Goal: Task Accomplishment & Management: Manage account settings

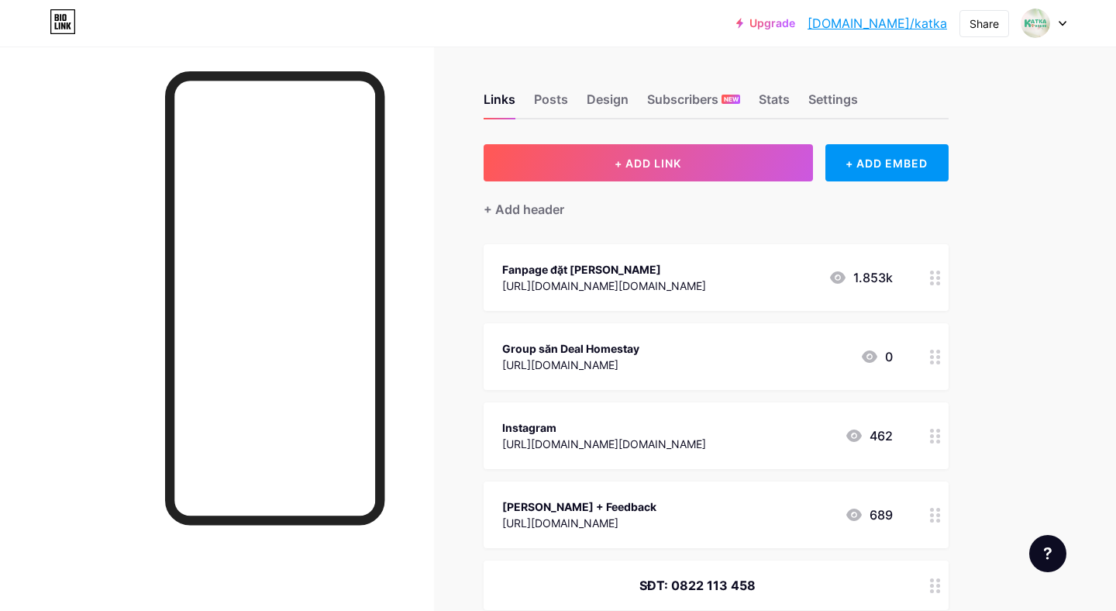
scroll to position [53, 0]
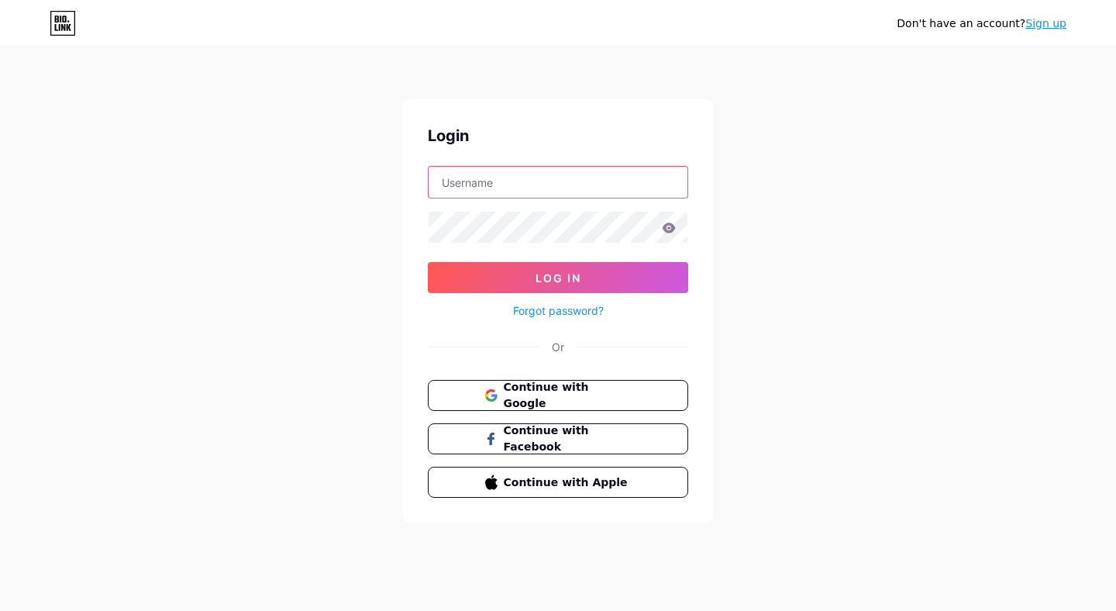
click at [599, 174] on input "text" at bounding box center [558, 182] width 259 height 31
type input "[EMAIL_ADDRESS][DOMAIN_NAME]"
click at [428, 262] on button "Log In" at bounding box center [558, 277] width 260 height 31
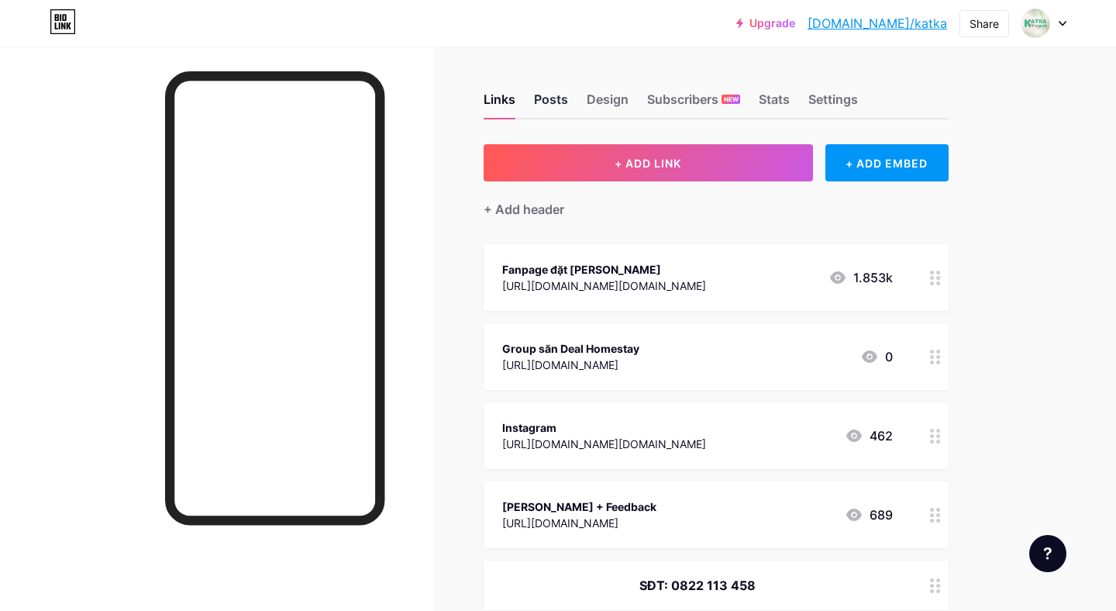
click at [536, 102] on div "Posts" at bounding box center [551, 104] width 34 height 28
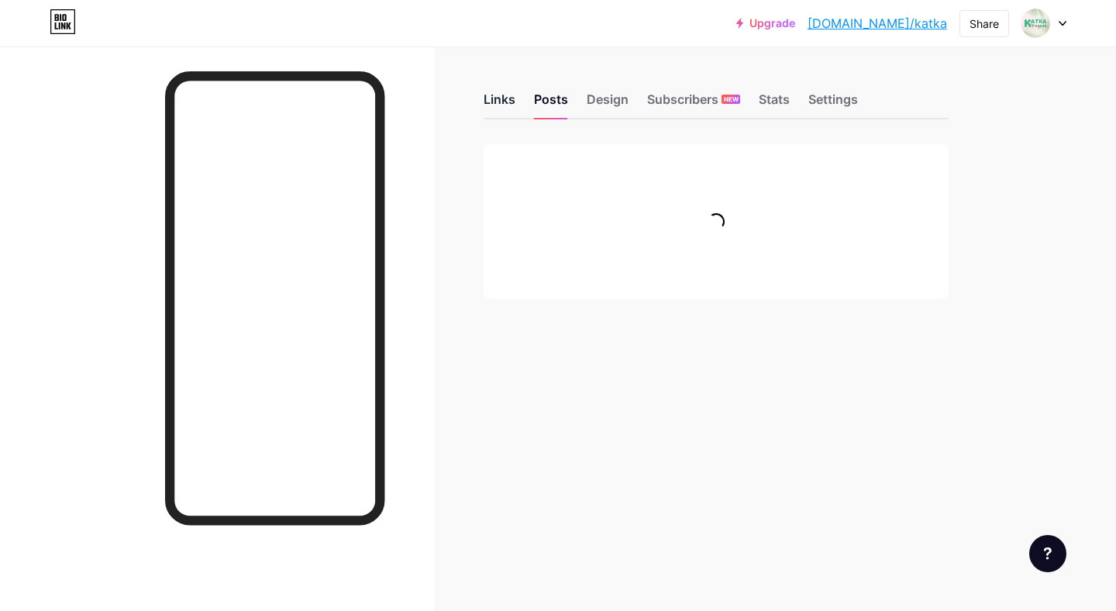
click at [509, 101] on div "Links" at bounding box center [500, 104] width 32 height 28
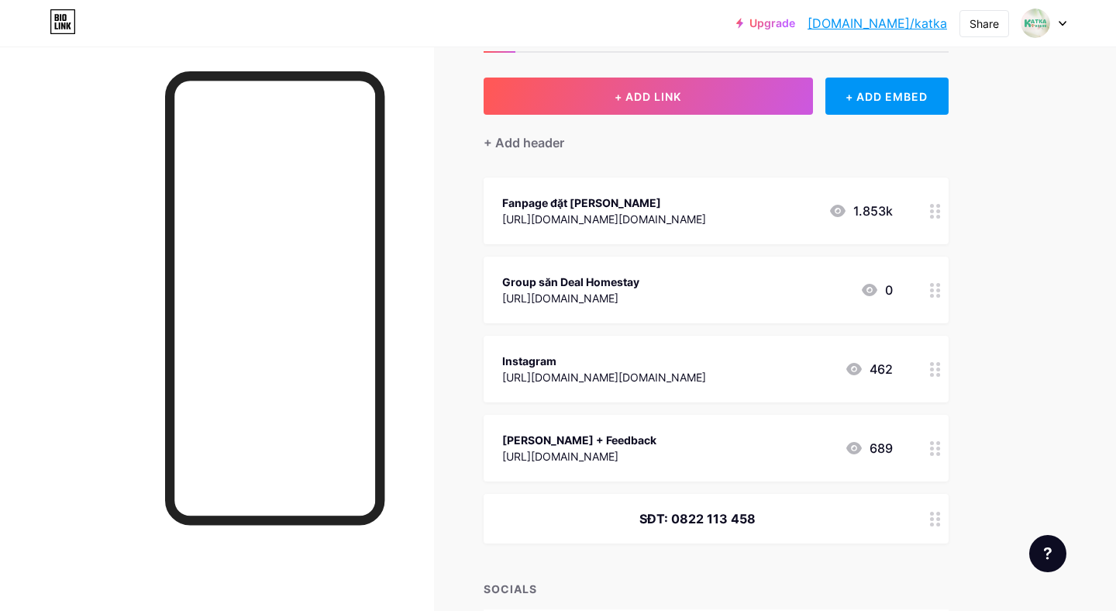
scroll to position [68, 0]
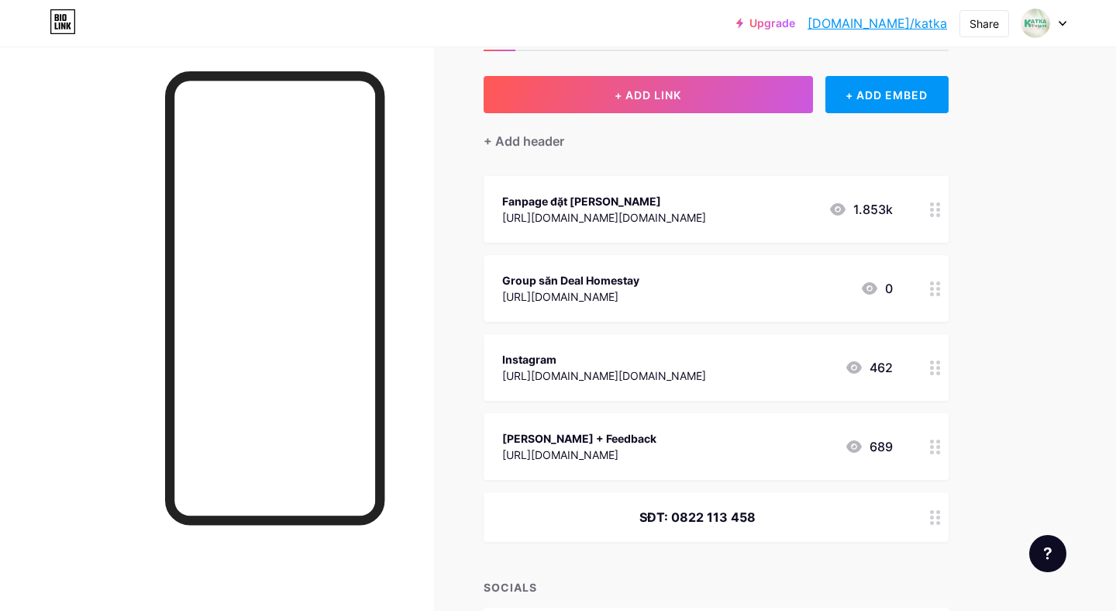
click at [870, 301] on div "Group săn Deal Homestay [URL][DOMAIN_NAME] 0" at bounding box center [697, 288] width 391 height 36
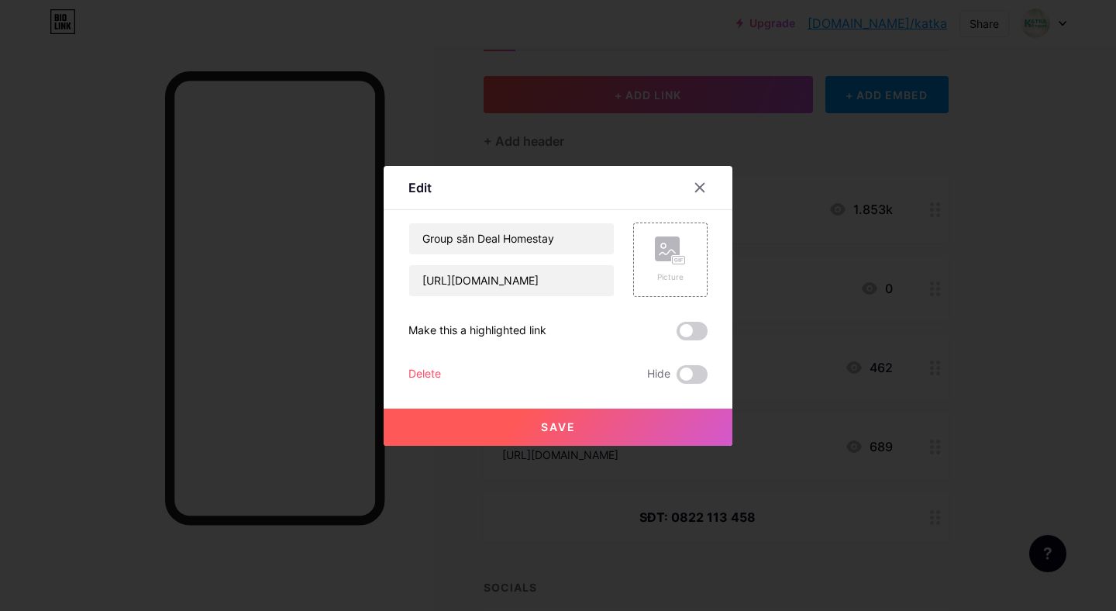
click at [696, 180] on div at bounding box center [700, 188] width 28 height 28
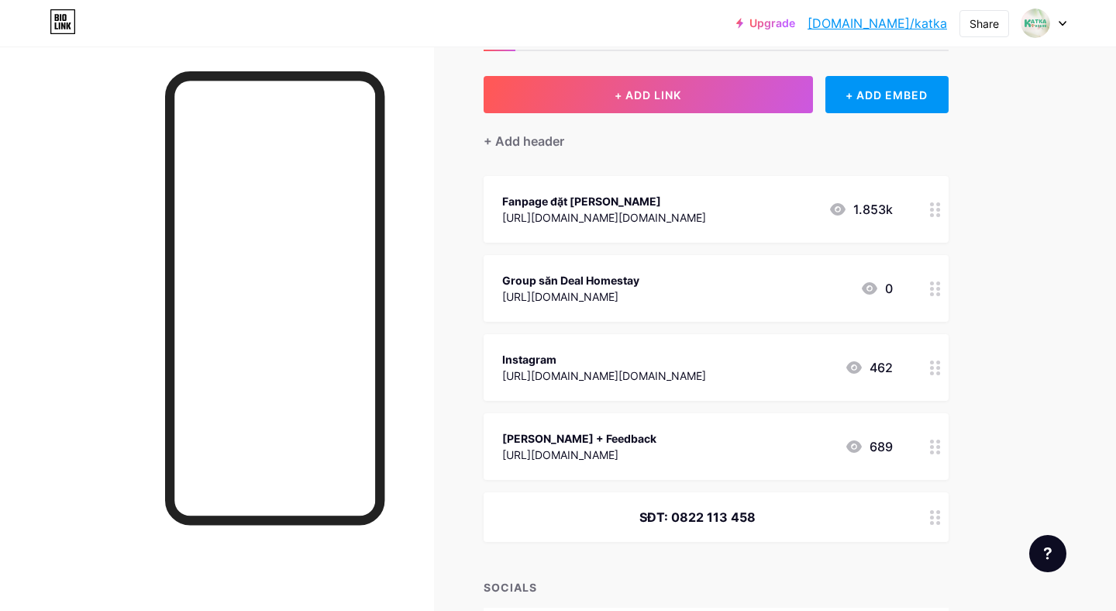
click at [639, 291] on div "[URL][DOMAIN_NAME]" at bounding box center [570, 296] width 137 height 16
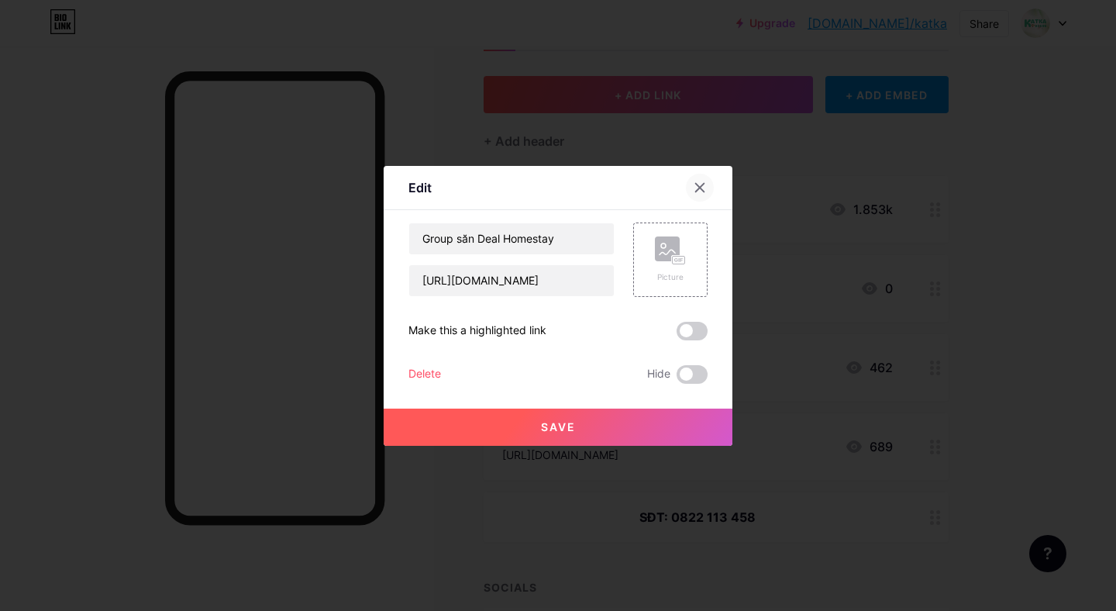
click at [701, 187] on icon at bounding box center [700, 187] width 12 height 12
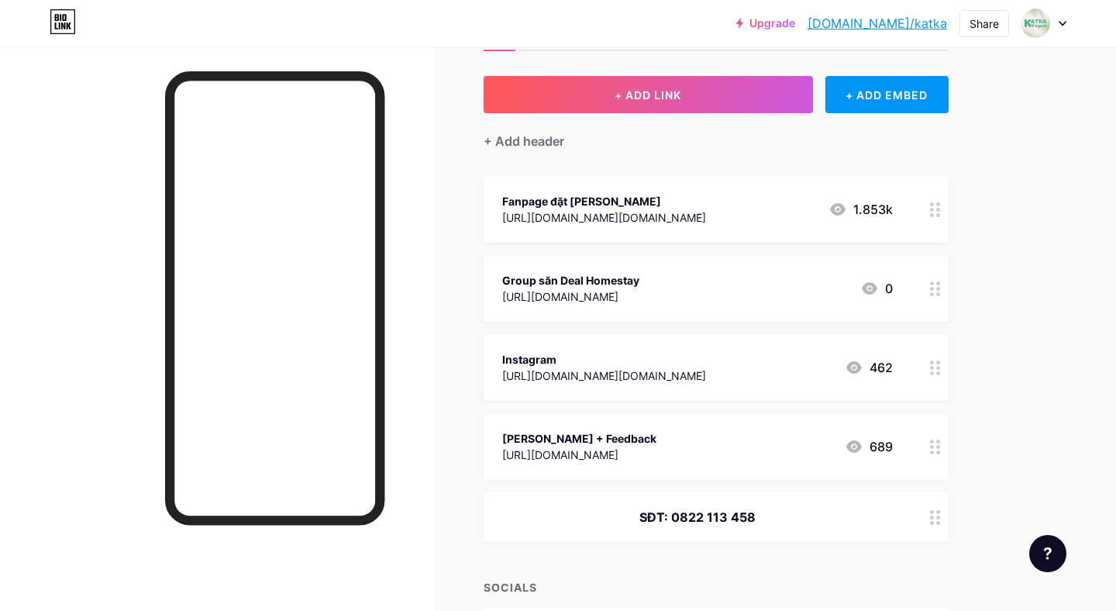
click at [666, 369] on div "[URL][DOMAIN_NAME][DOMAIN_NAME]" at bounding box center [604, 375] width 204 height 16
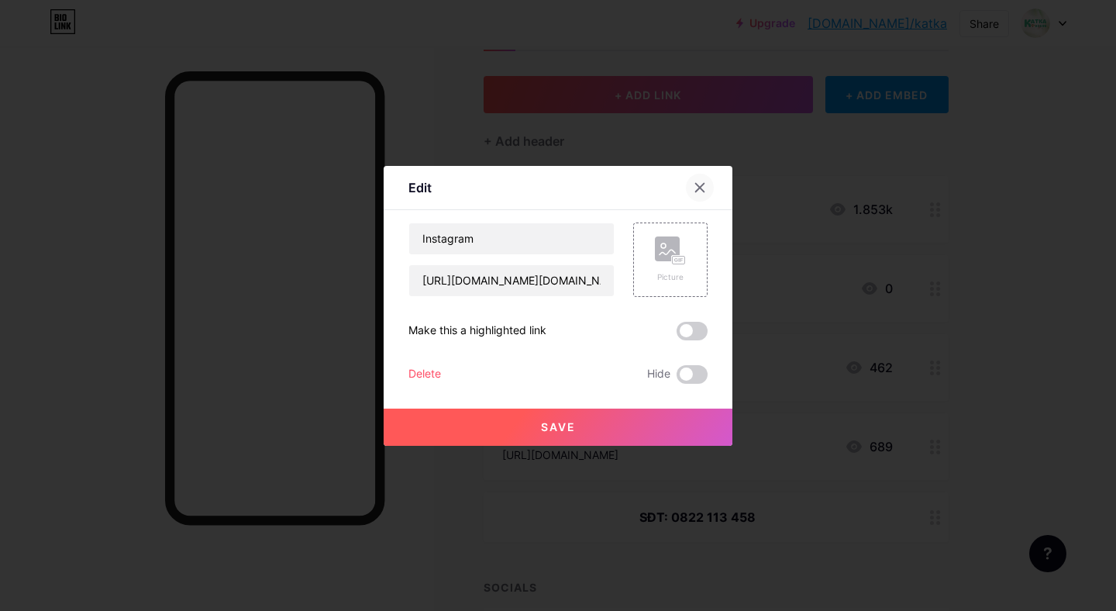
click at [697, 192] on icon at bounding box center [700, 187] width 12 height 12
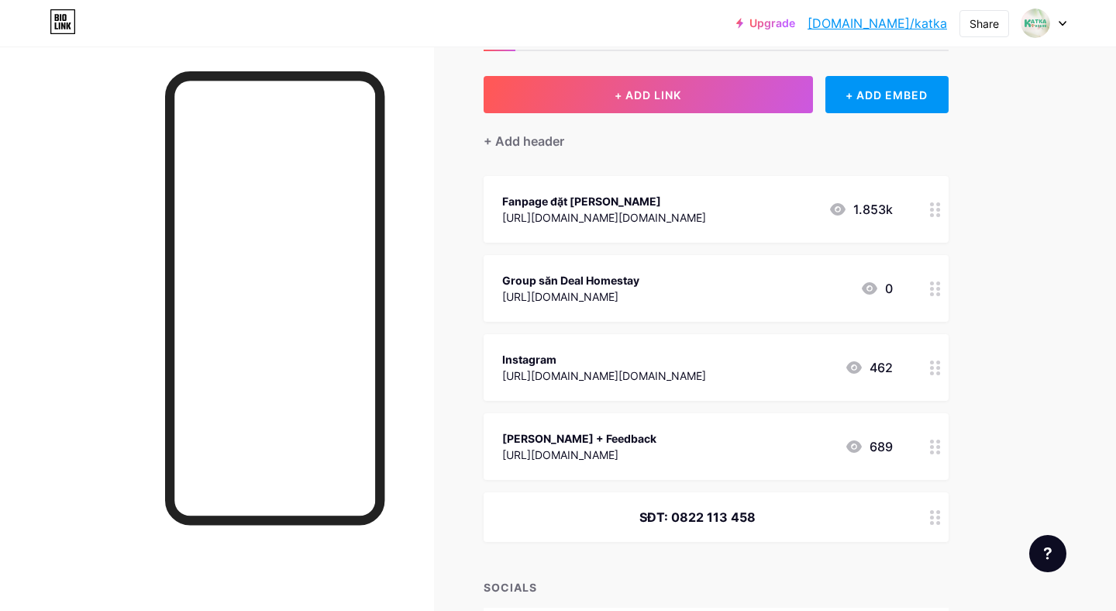
click at [639, 300] on div "[URL][DOMAIN_NAME]" at bounding box center [570, 296] width 137 height 16
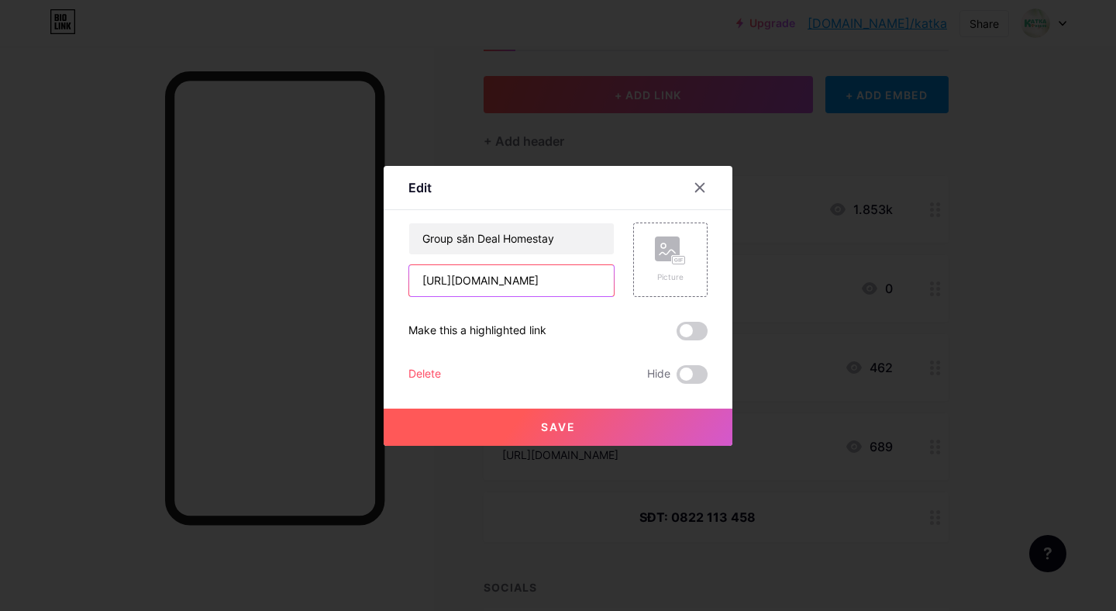
click at [486, 282] on input "[URL][DOMAIN_NAME]" at bounding box center [511, 280] width 205 height 31
paste input "812896929865049"
type input "[URL][DOMAIN_NAME]"
click at [641, 432] on button "Save" at bounding box center [558, 426] width 349 height 37
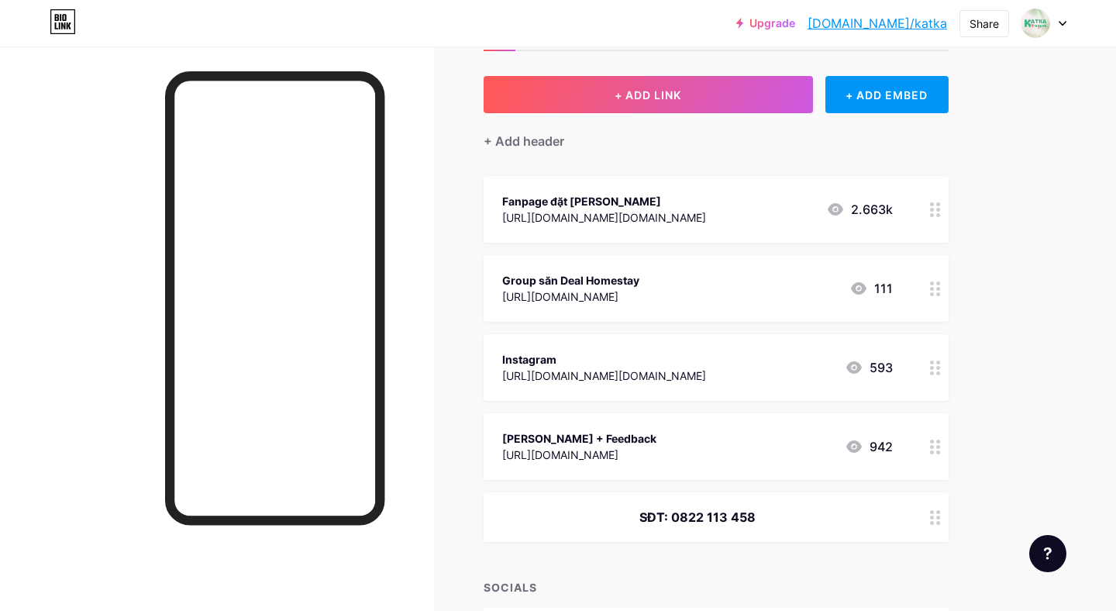
scroll to position [179, 0]
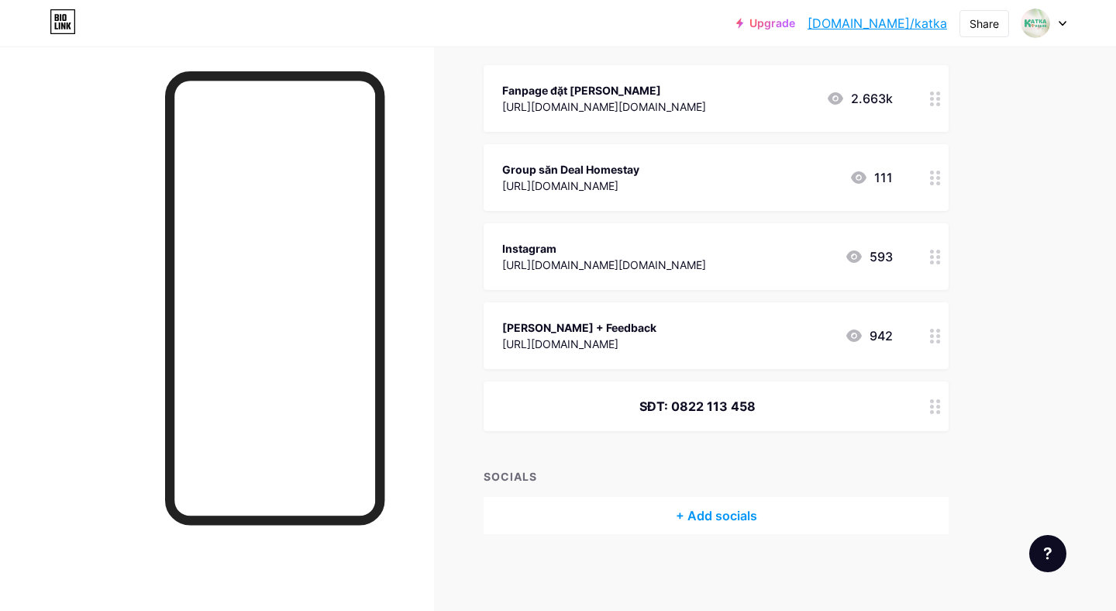
click at [638, 267] on div "[URL][DOMAIN_NAME][DOMAIN_NAME]" at bounding box center [604, 265] width 204 height 16
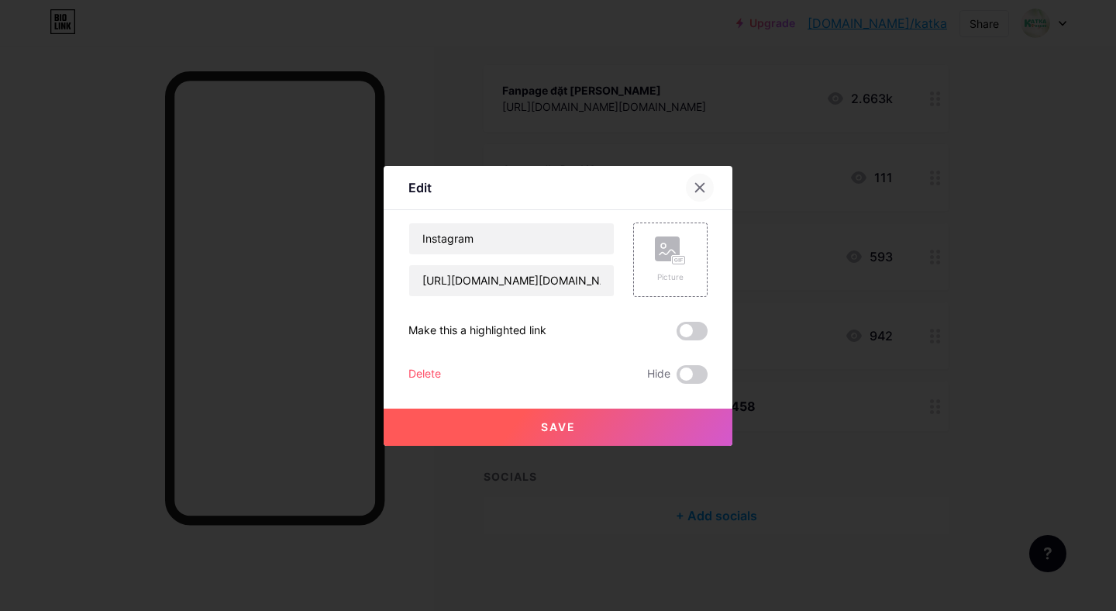
click at [708, 178] on div at bounding box center [700, 188] width 28 height 28
